Goal: Task Accomplishment & Management: Manage account settings

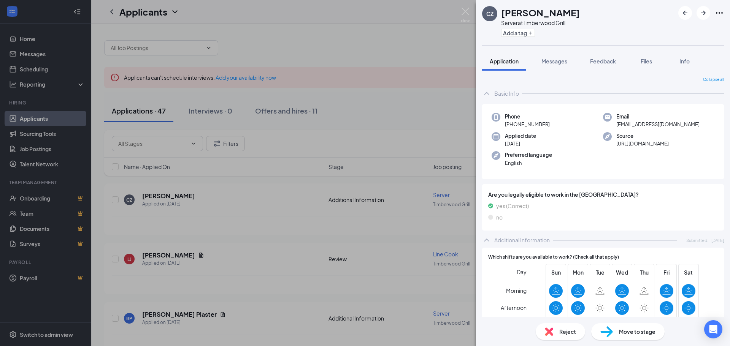
click at [441, 48] on div "CZ [PERSON_NAME] Server at Timberwood Grill Add a tag Application Messages Feed…" at bounding box center [365, 173] width 730 height 346
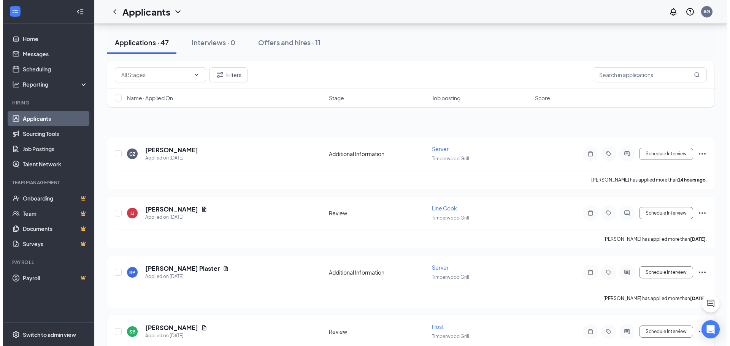
scroll to position [38, 0]
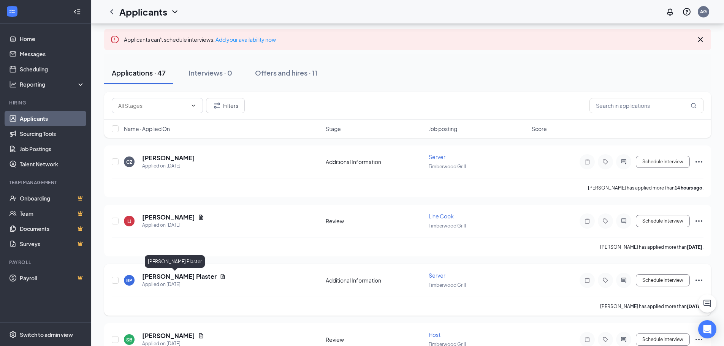
click at [173, 276] on h5 "[PERSON_NAME] Plaster" at bounding box center [179, 277] width 75 height 8
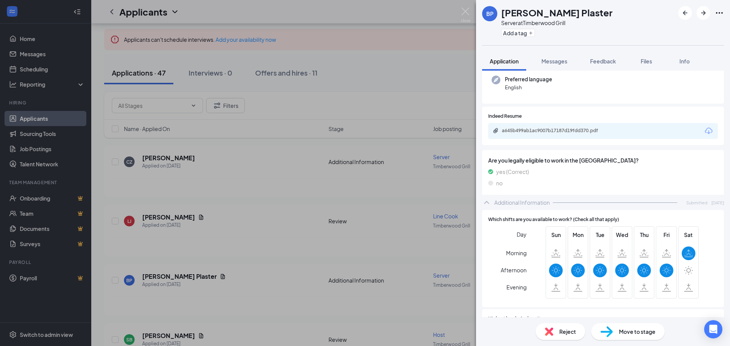
scroll to position [76, 0]
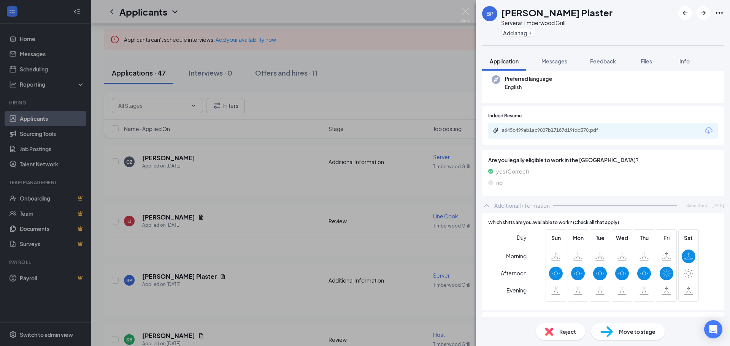
click at [392, 59] on div "[PERSON_NAME] Plaster Server at [GEOGRAPHIC_DATA] Grill Add a tag Application M…" at bounding box center [365, 173] width 730 height 346
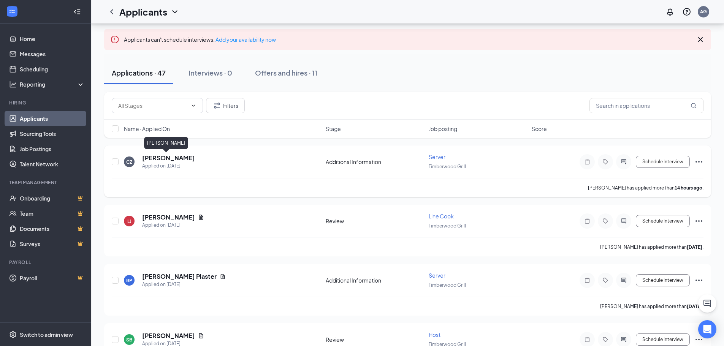
click at [171, 157] on h5 "[PERSON_NAME]" at bounding box center [168, 158] width 53 height 8
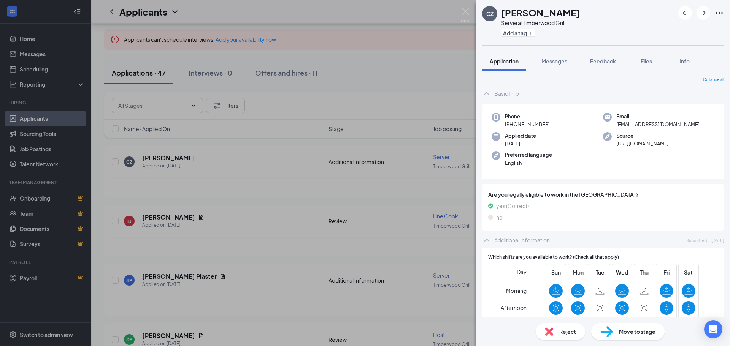
drag, startPoint x: 507, startPoint y: 124, endPoint x: 553, endPoint y: 125, distance: 46.0
click at [553, 125] on div "Phone [PHONE_NUMBER]" at bounding box center [547, 121] width 111 height 16
click at [385, 63] on div "CZ [PERSON_NAME] Server at Timberwood Grill Add a tag Application Messages Feed…" at bounding box center [365, 173] width 730 height 346
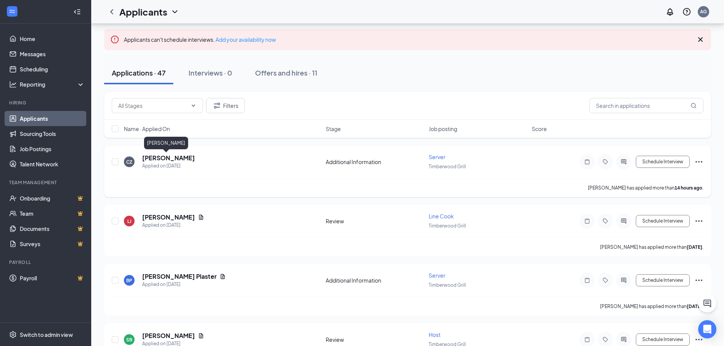
click at [166, 161] on h5 "[PERSON_NAME]" at bounding box center [168, 158] width 53 height 8
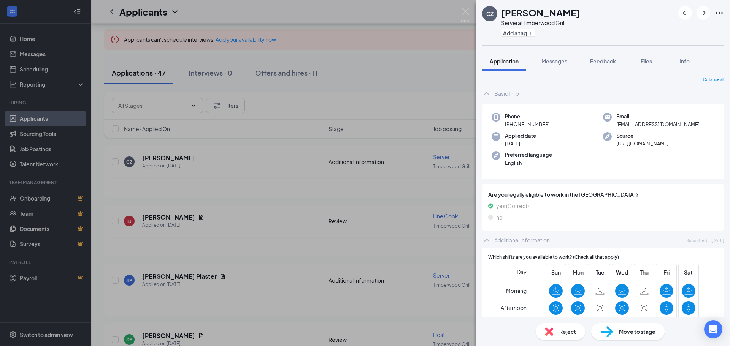
click at [720, 13] on icon "Ellipses" at bounding box center [719, 13] width 7 height 2
click at [681, 32] on link "View full application" at bounding box center [678, 31] width 82 height 8
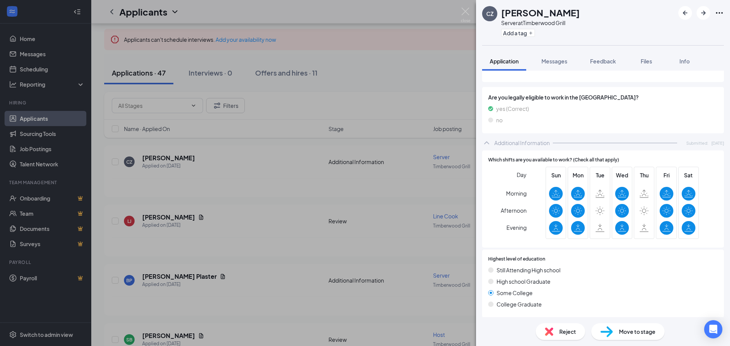
scroll to position [114, 0]
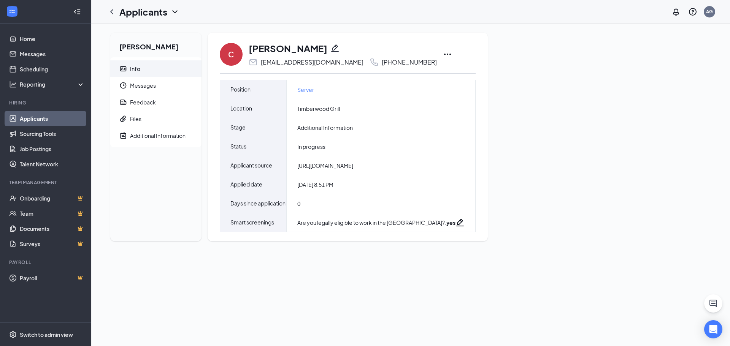
click at [443, 51] on icon "Ellipses" at bounding box center [447, 54] width 9 height 9
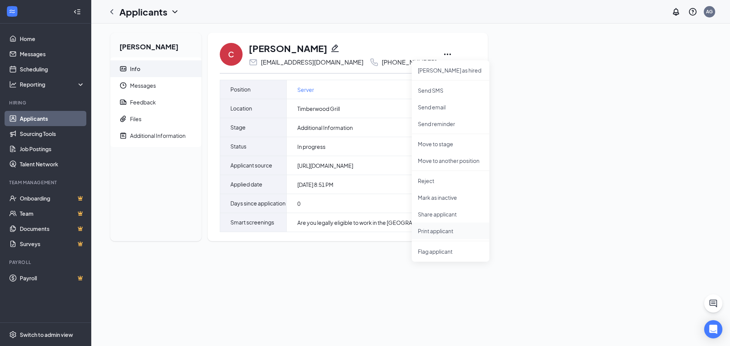
click at [429, 228] on p "Print applicant" at bounding box center [450, 231] width 65 height 8
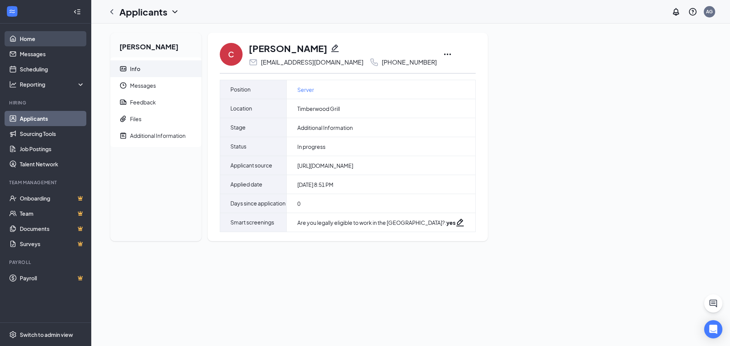
click at [31, 40] on link "Home" at bounding box center [52, 38] width 65 height 15
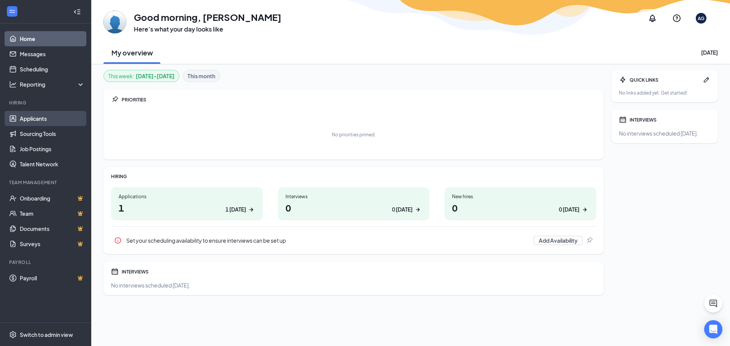
click at [62, 122] on link "Applicants" at bounding box center [52, 118] width 65 height 15
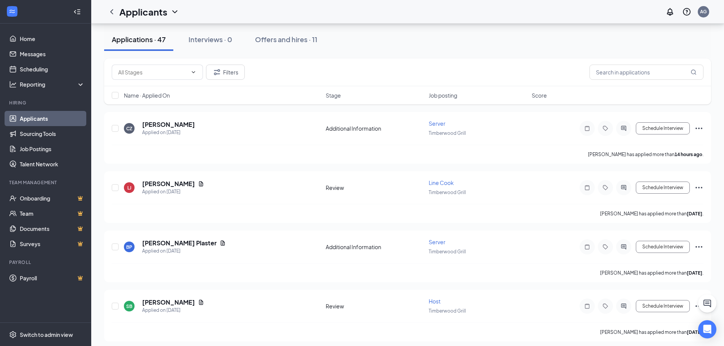
scroll to position [114, 0]
